Goal: Information Seeking & Learning: Learn about a topic

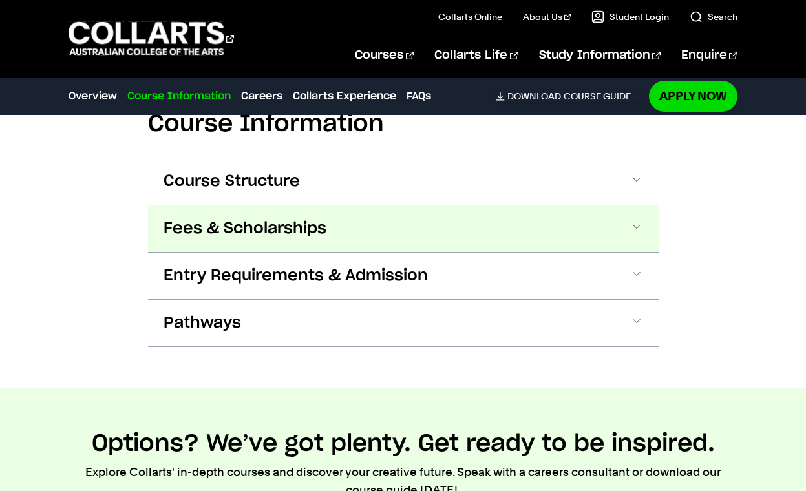
scroll to position [1338, 0]
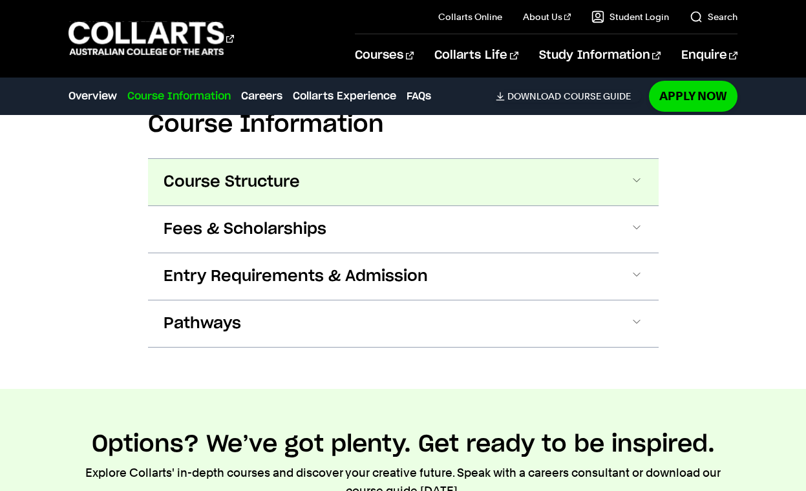
click at [209, 171] on button "Course Structure" at bounding box center [403, 182] width 511 height 47
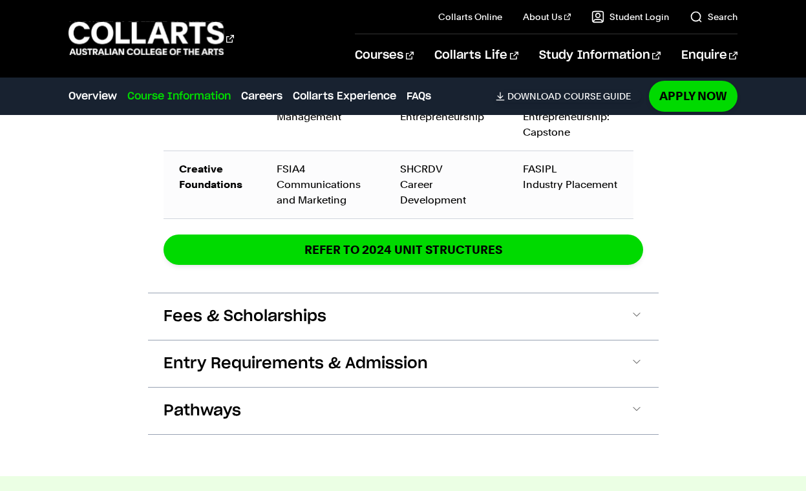
scroll to position [2218, 0]
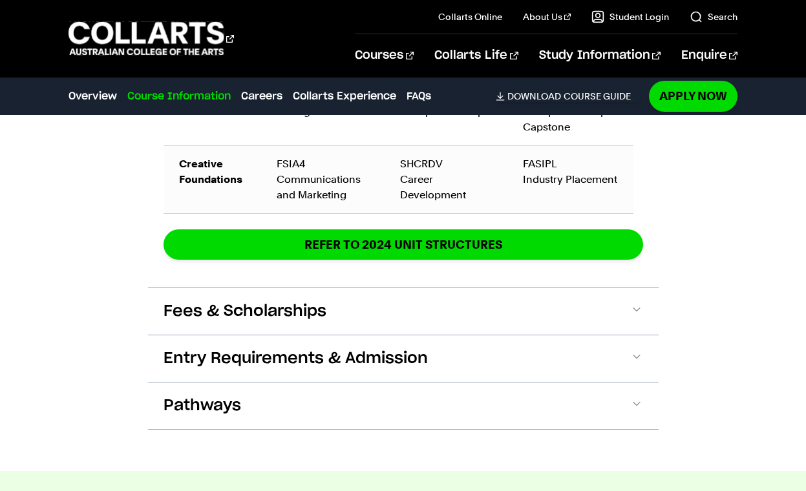
click at [185, 308] on span "Fees & Scholarships" at bounding box center [245, 311] width 163 height 21
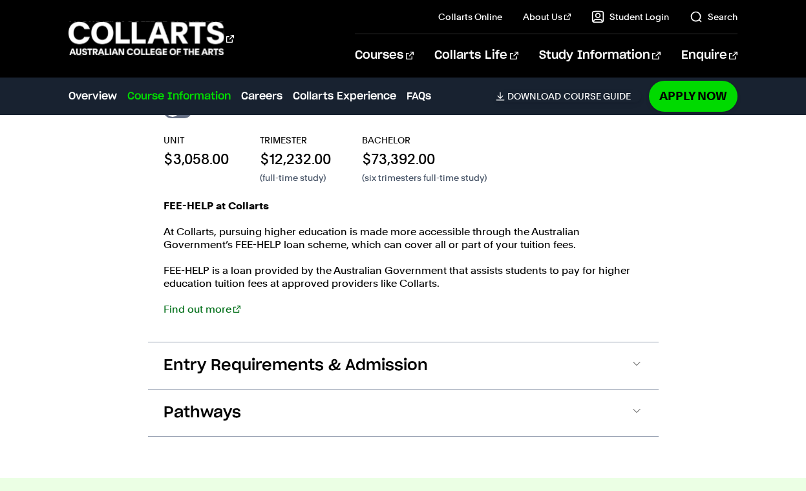
scroll to position [2512, 0]
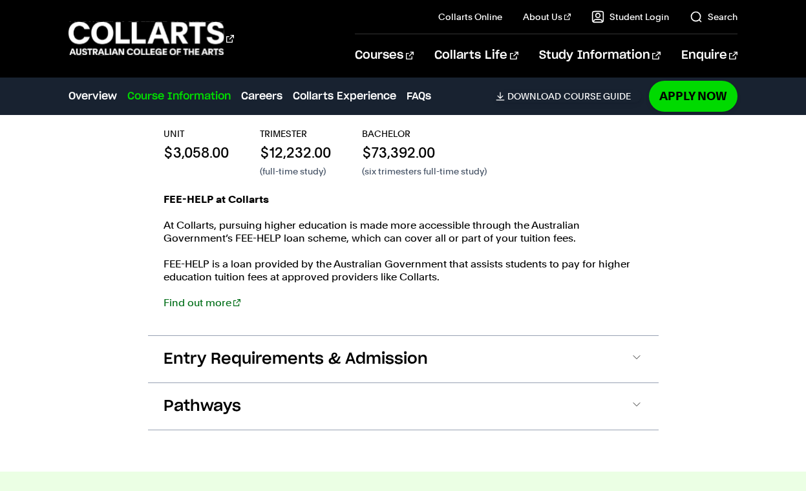
click at [192, 412] on span "Pathways" at bounding box center [203, 406] width 78 height 21
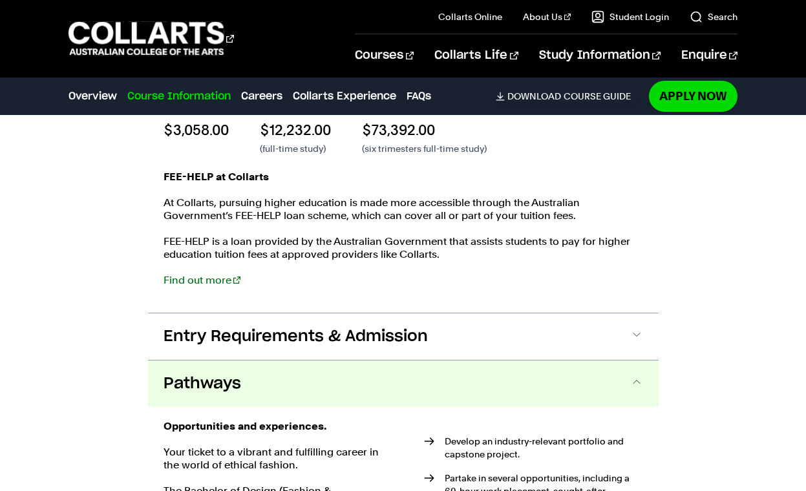
scroll to position [2524, 0]
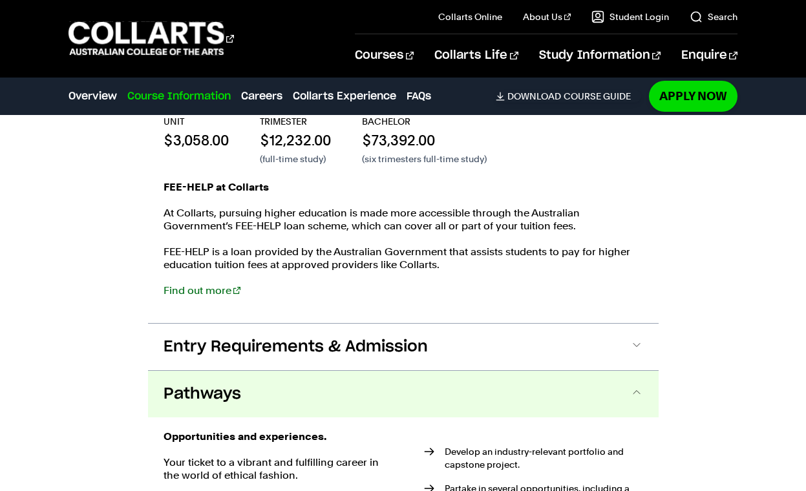
click at [197, 296] on link "Find out more" at bounding box center [202, 291] width 77 height 12
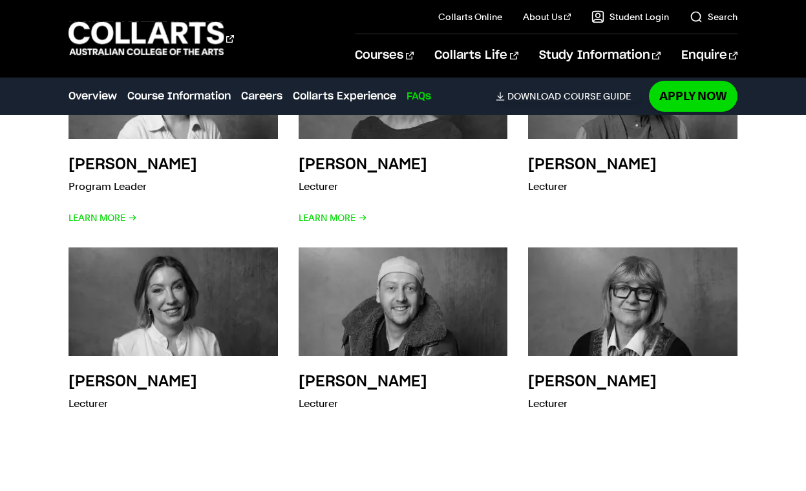
scroll to position [5328, 0]
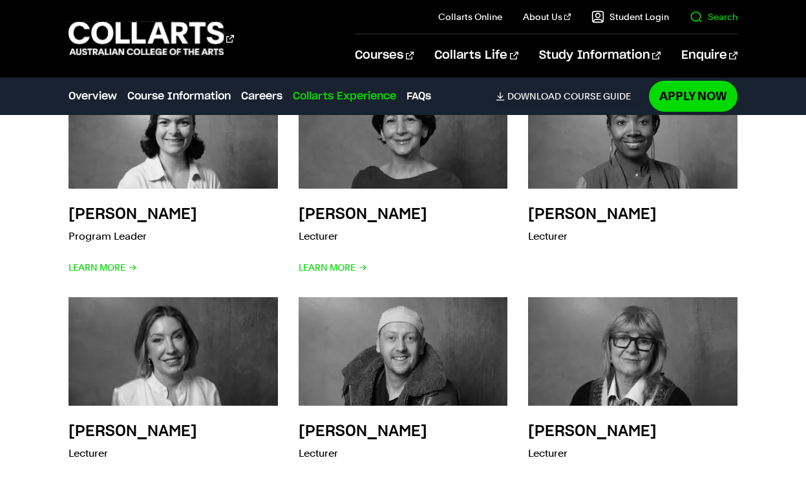
click at [710, 21] on link "Search" at bounding box center [714, 16] width 48 height 13
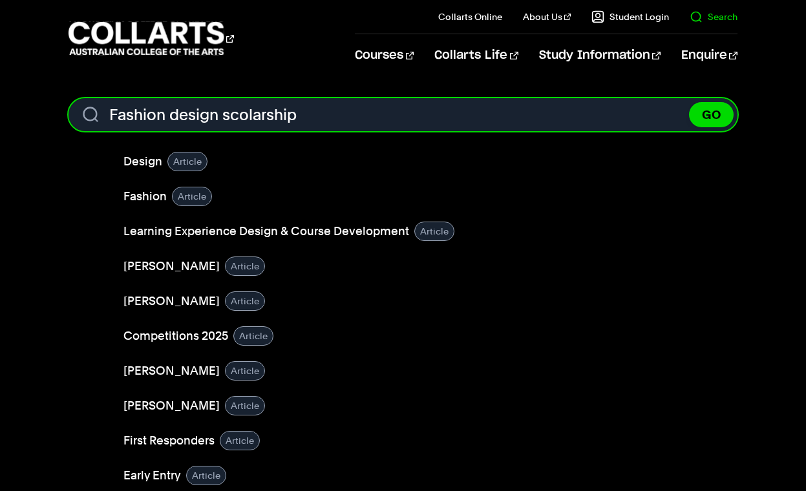
type input "Fashion design scolarship"
click at [689, 102] on button "GO" at bounding box center [711, 114] width 45 height 25
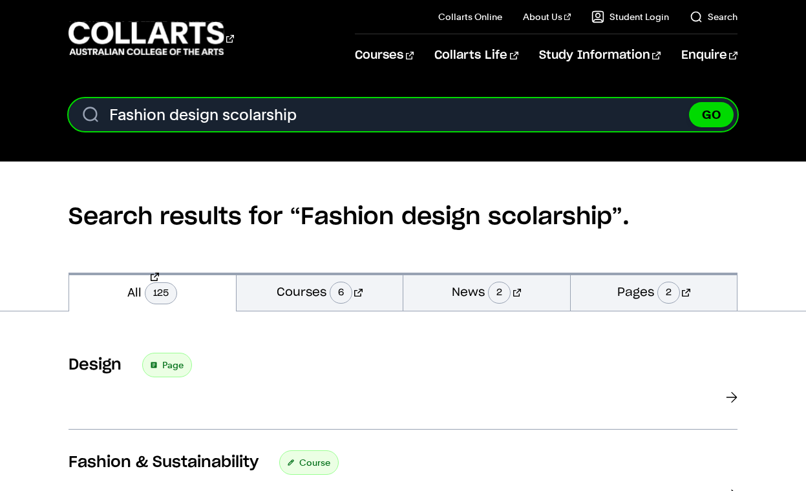
click at [234, 115] on input "Fashion design scolarship" at bounding box center [403, 114] width 669 height 33
drag, startPoint x: 0, startPoint y: 0, endPoint x: 242, endPoint y: 116, distance: 268.4
click at [242, 116] on input "Fashion design scolarship" at bounding box center [403, 114] width 669 height 33
type input "Fashion design scholarship"
click at [689, 102] on button "GO" at bounding box center [711, 114] width 45 height 25
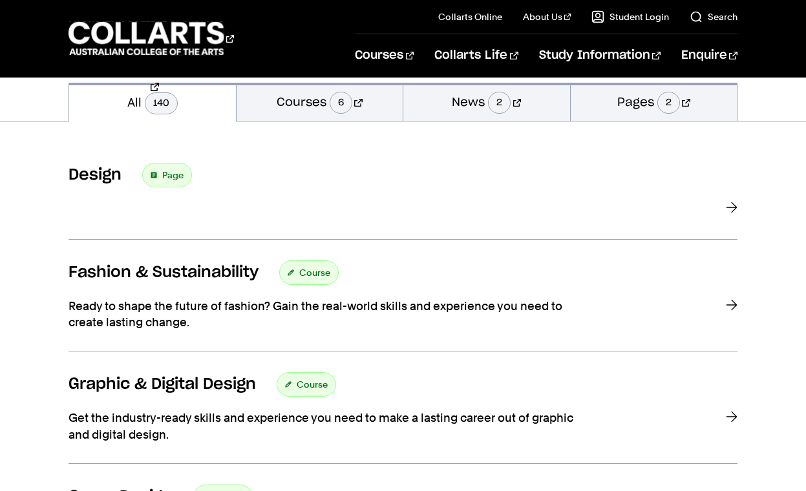
scroll to position [193, 0]
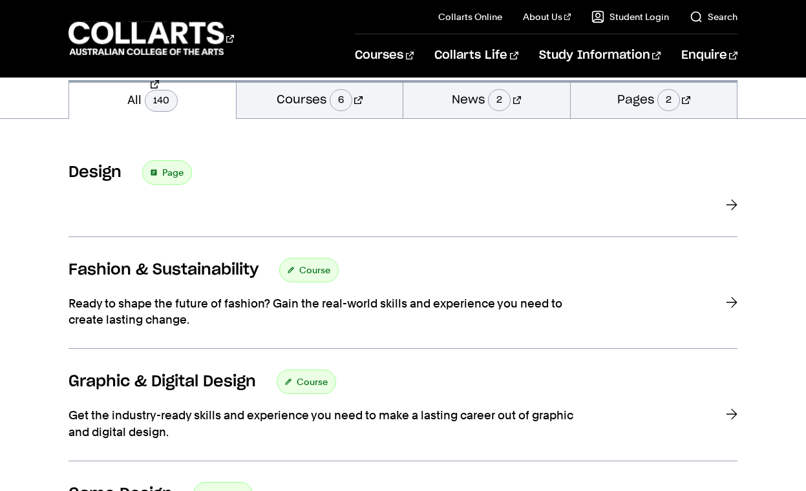
click at [346, 103] on span "6" at bounding box center [341, 100] width 23 height 22
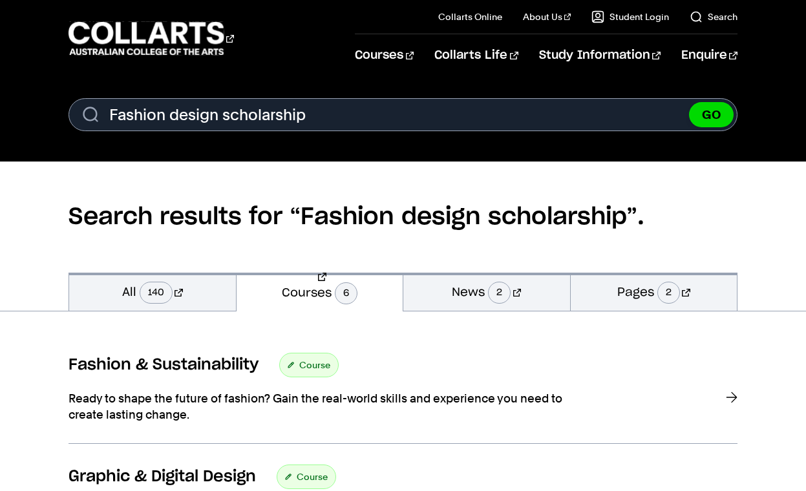
scroll to position [73, 0]
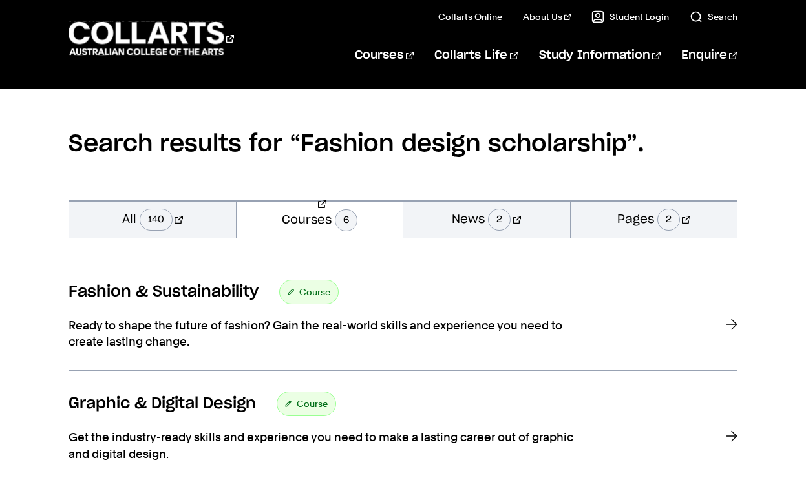
click at [731, 325] on div at bounding box center [732, 334] width 12 height 32
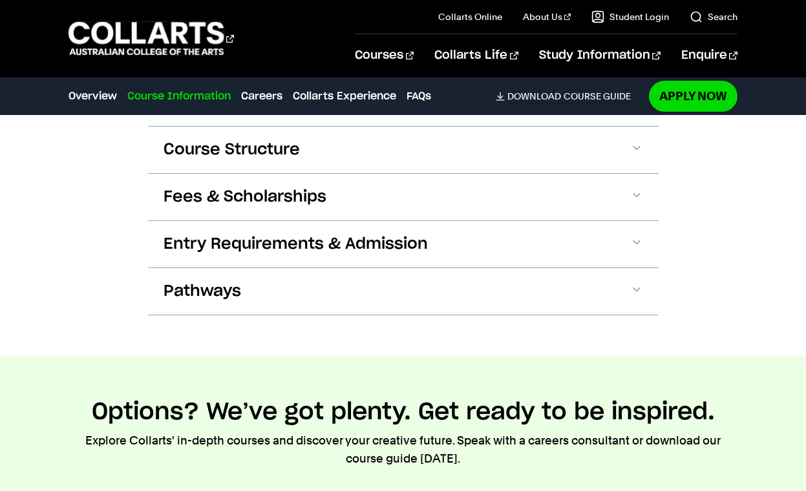
scroll to position [1429, 0]
click at [310, 189] on span "Fees & Scholarships" at bounding box center [245, 196] width 163 height 21
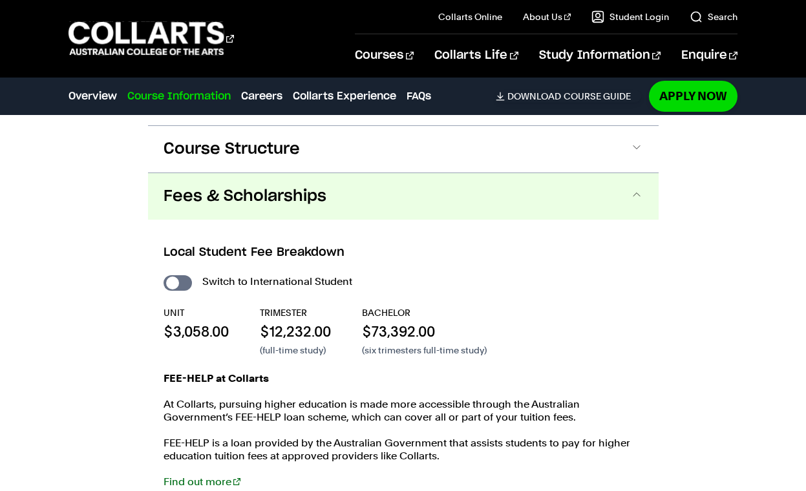
scroll to position [1485, 0]
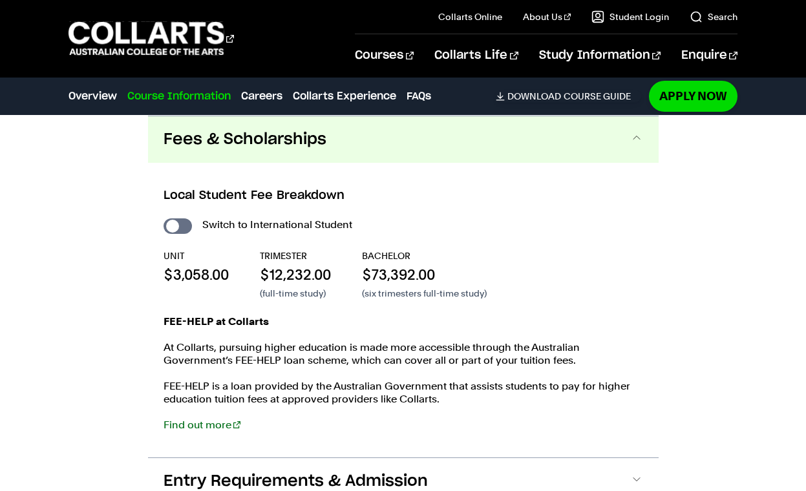
click at [184, 222] on input "International Student" at bounding box center [178, 227] width 28 height 16
checkbox input "true"
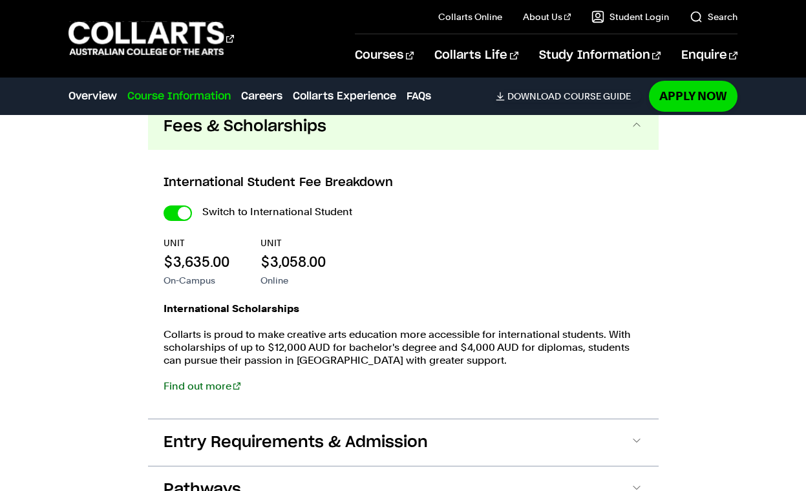
click at [184, 221] on input "International Student" at bounding box center [178, 214] width 28 height 16
checkbox input "false"
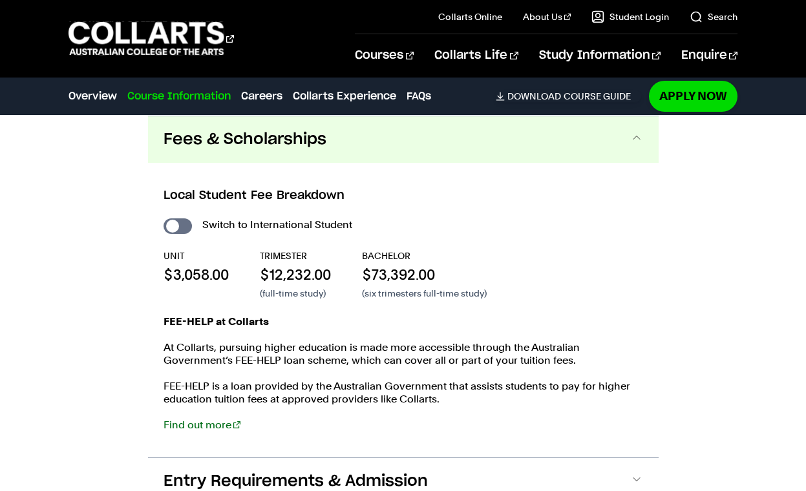
click at [184, 222] on input "International Student" at bounding box center [178, 227] width 28 height 16
checkbox input "true"
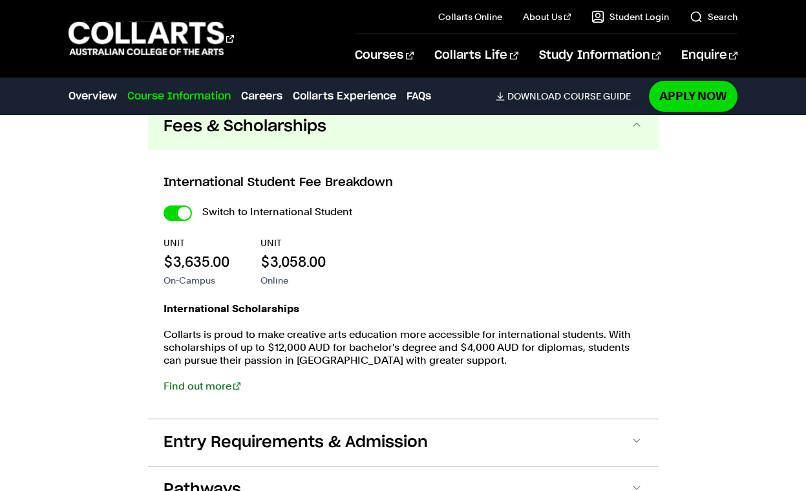
click at [184, 221] on input "International Student" at bounding box center [178, 214] width 28 height 16
checkbox input "false"
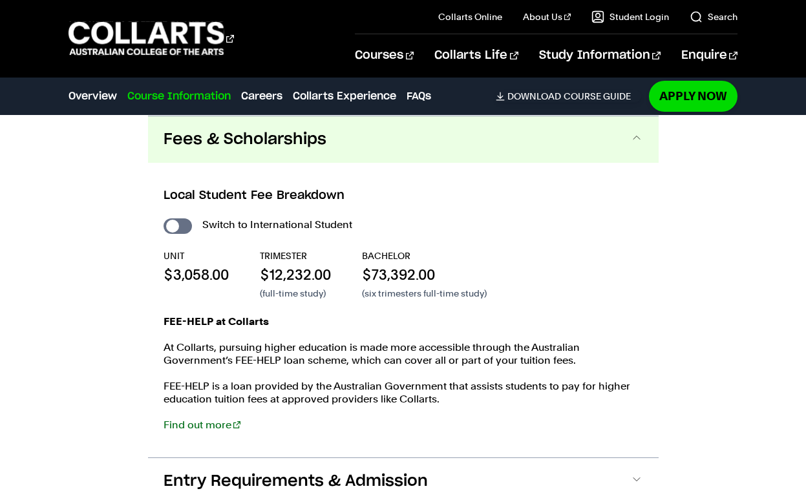
click at [184, 222] on input "International Student" at bounding box center [178, 227] width 28 height 16
checkbox input "true"
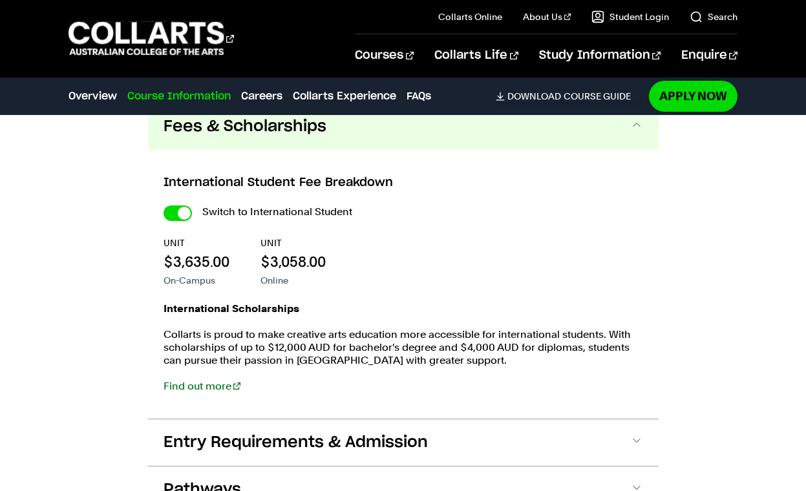
click at [184, 221] on input "International Student" at bounding box center [178, 214] width 28 height 16
checkbox input "false"
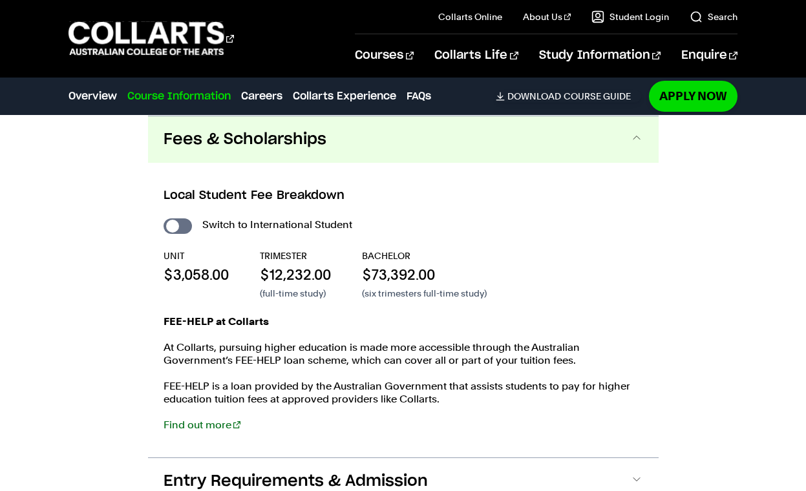
click at [184, 222] on input "International Student" at bounding box center [178, 227] width 28 height 16
checkbox input "true"
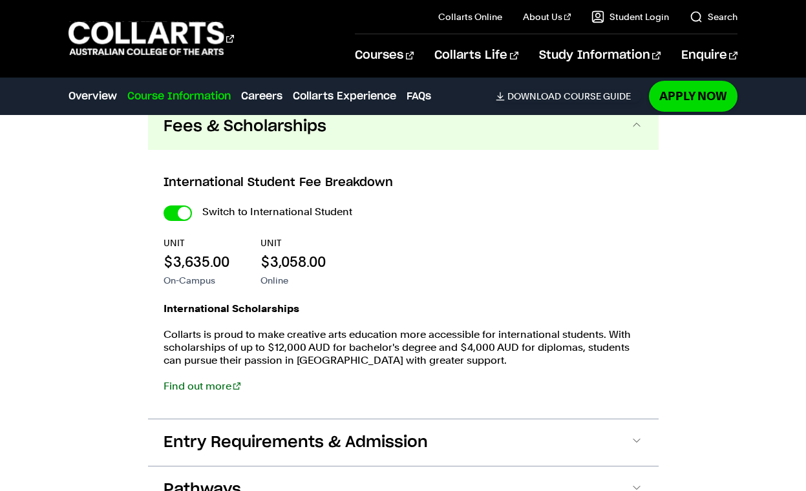
click at [184, 221] on input "International Student" at bounding box center [178, 214] width 28 height 16
checkbox input "false"
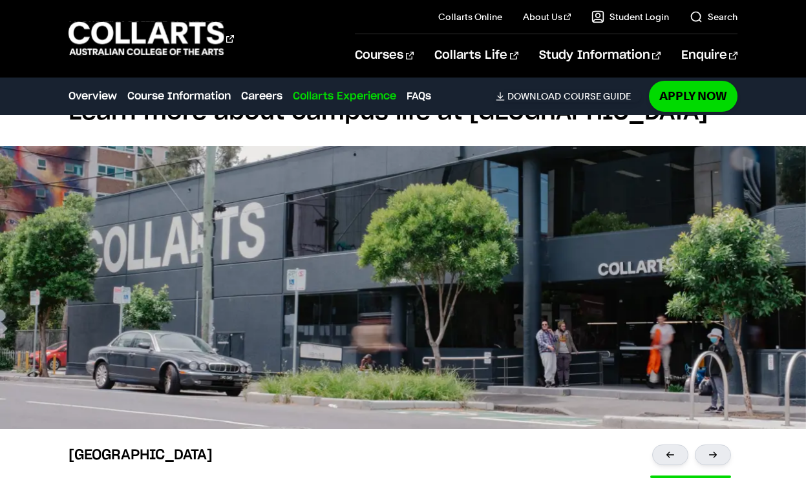
scroll to position [3140, 0]
